Goal: Task Accomplishment & Management: Use online tool/utility

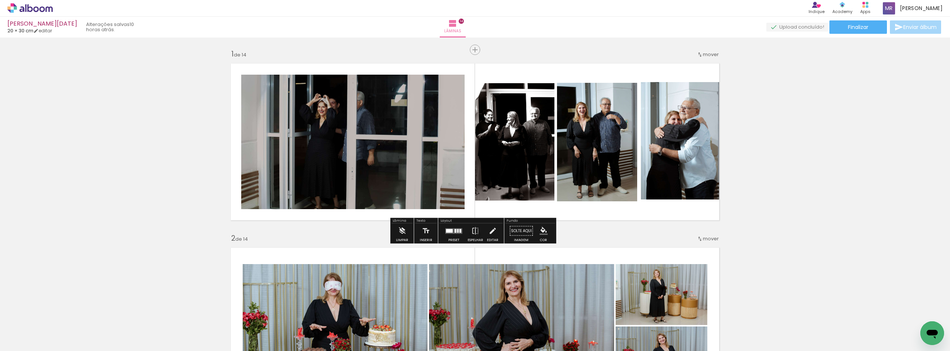
click at [369, 129] on quentale-photo at bounding box center [352, 142] width 223 height 134
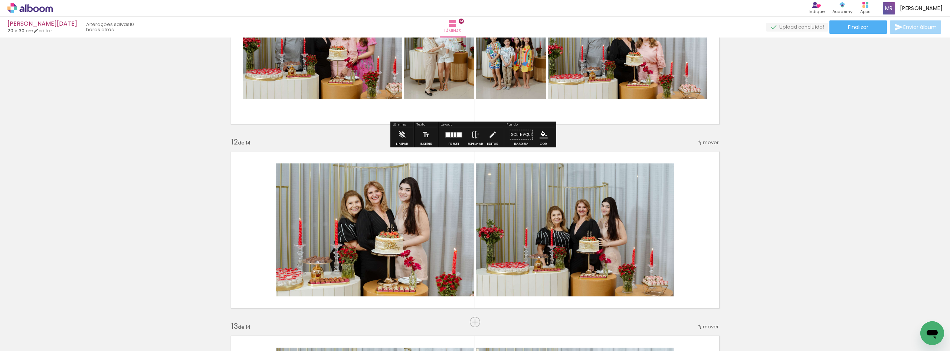
scroll to position [2004, 0]
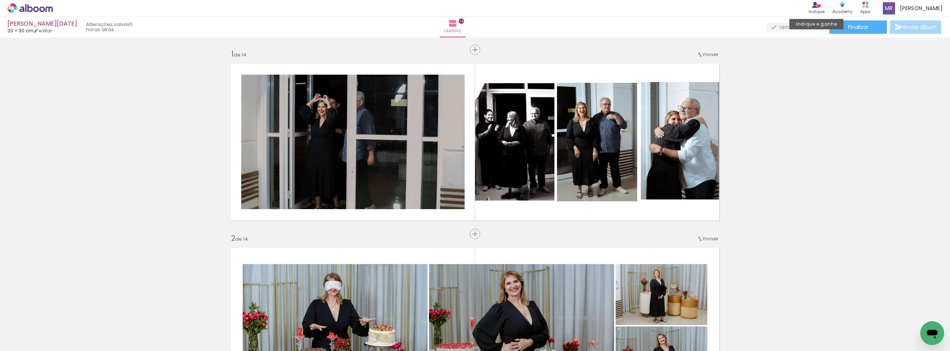
scroll to position [2004, 0]
